Goal: Transaction & Acquisition: Book appointment/travel/reservation

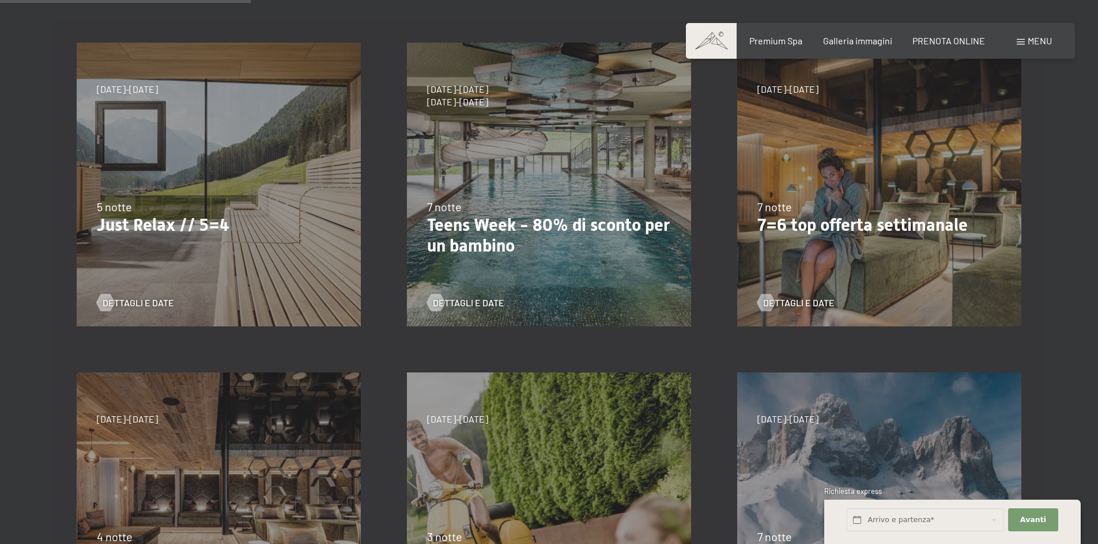
scroll to position [288, 0]
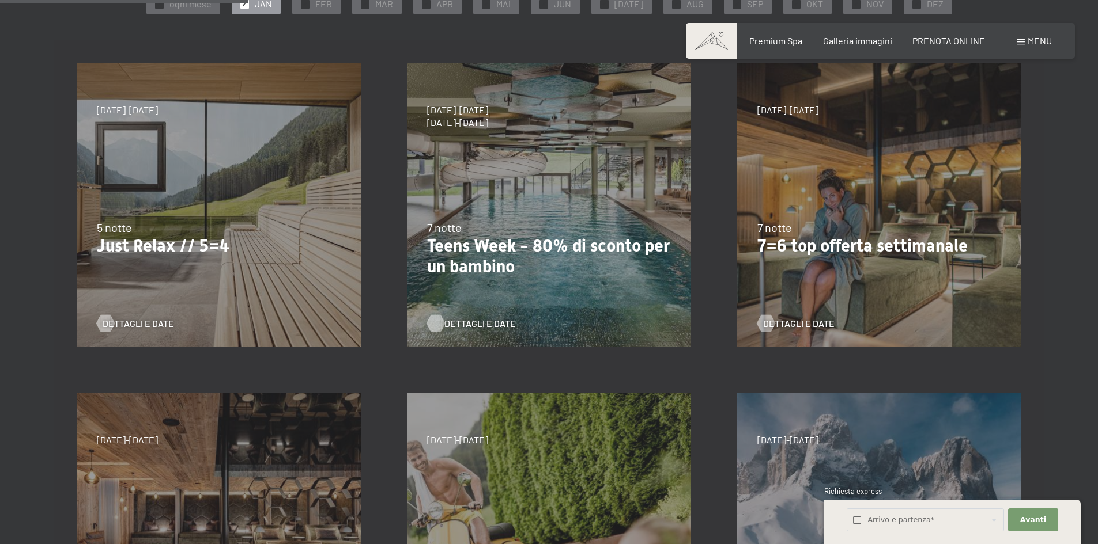
click at [479, 322] on span "Dettagli e Date" at bounding box center [479, 323] width 71 height 13
click at [479, 324] on span "Dettagli e Date" at bounding box center [479, 323] width 71 height 13
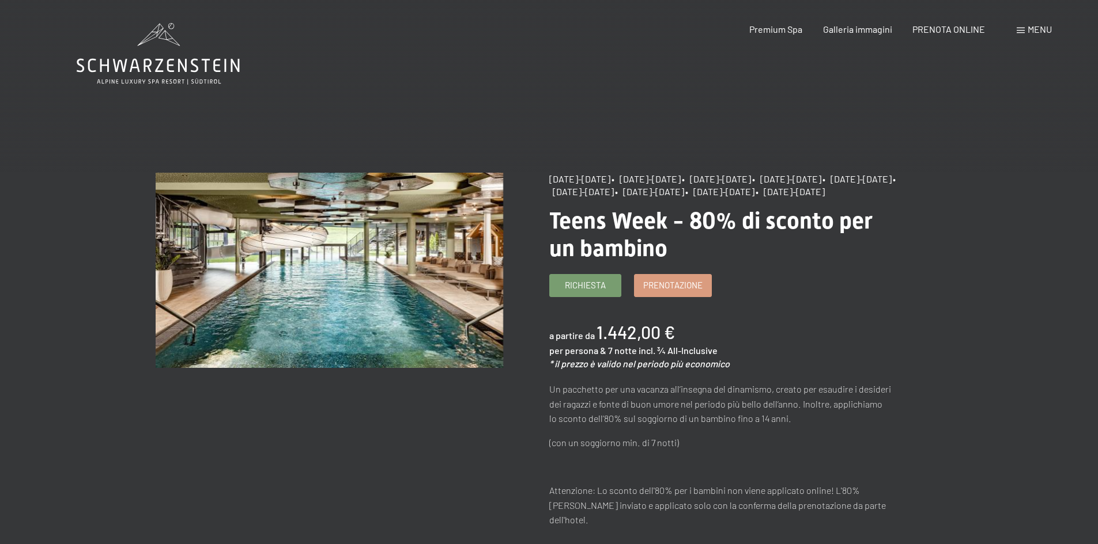
click at [1023, 33] on div "Menu" at bounding box center [1033, 29] width 35 height 13
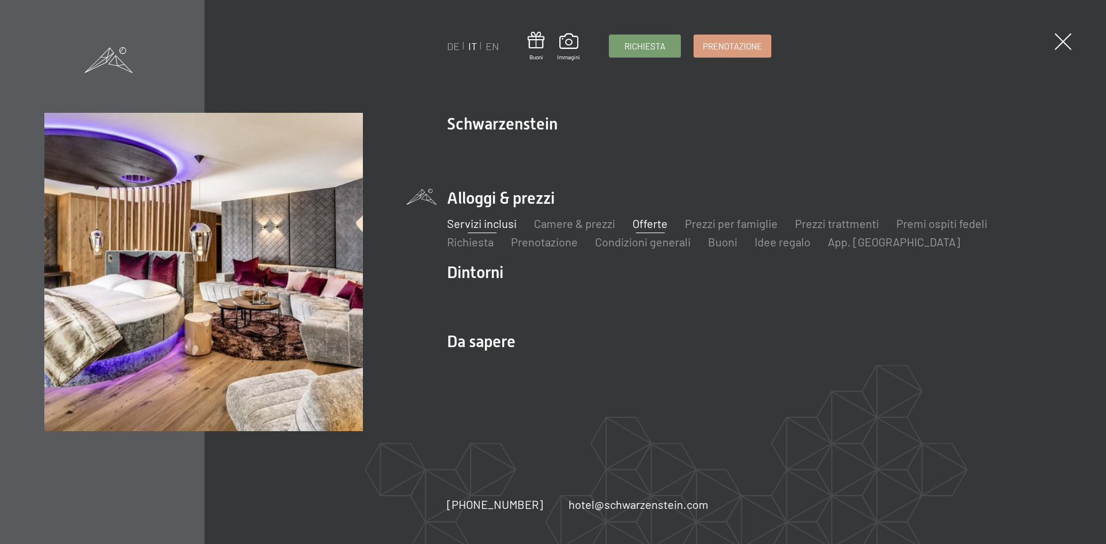
click at [483, 225] on link "Servizi inclusi" at bounding box center [482, 224] width 70 height 14
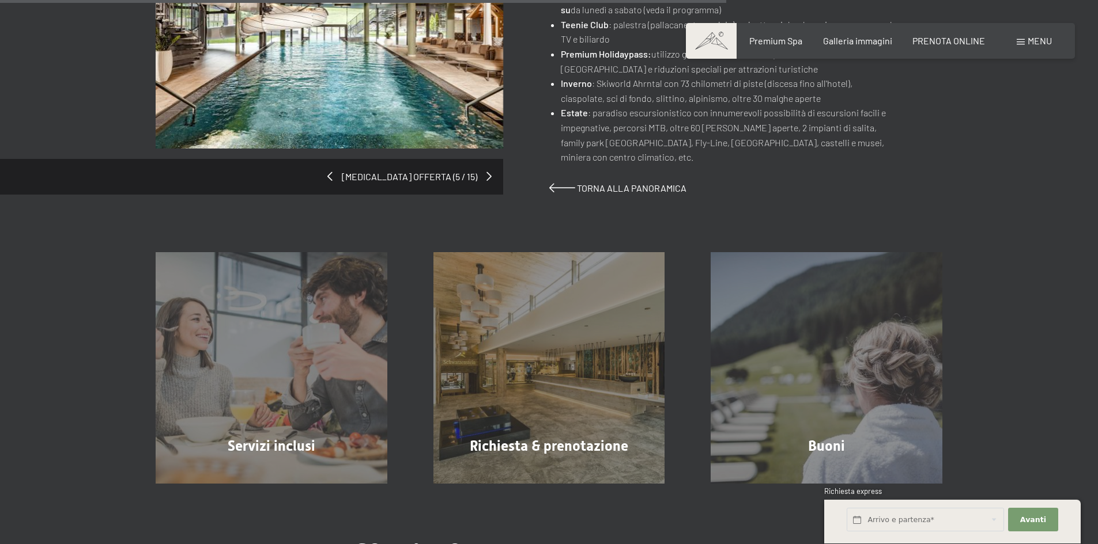
scroll to position [1037, 0]
